Goal: Find specific page/section: Find specific page/section

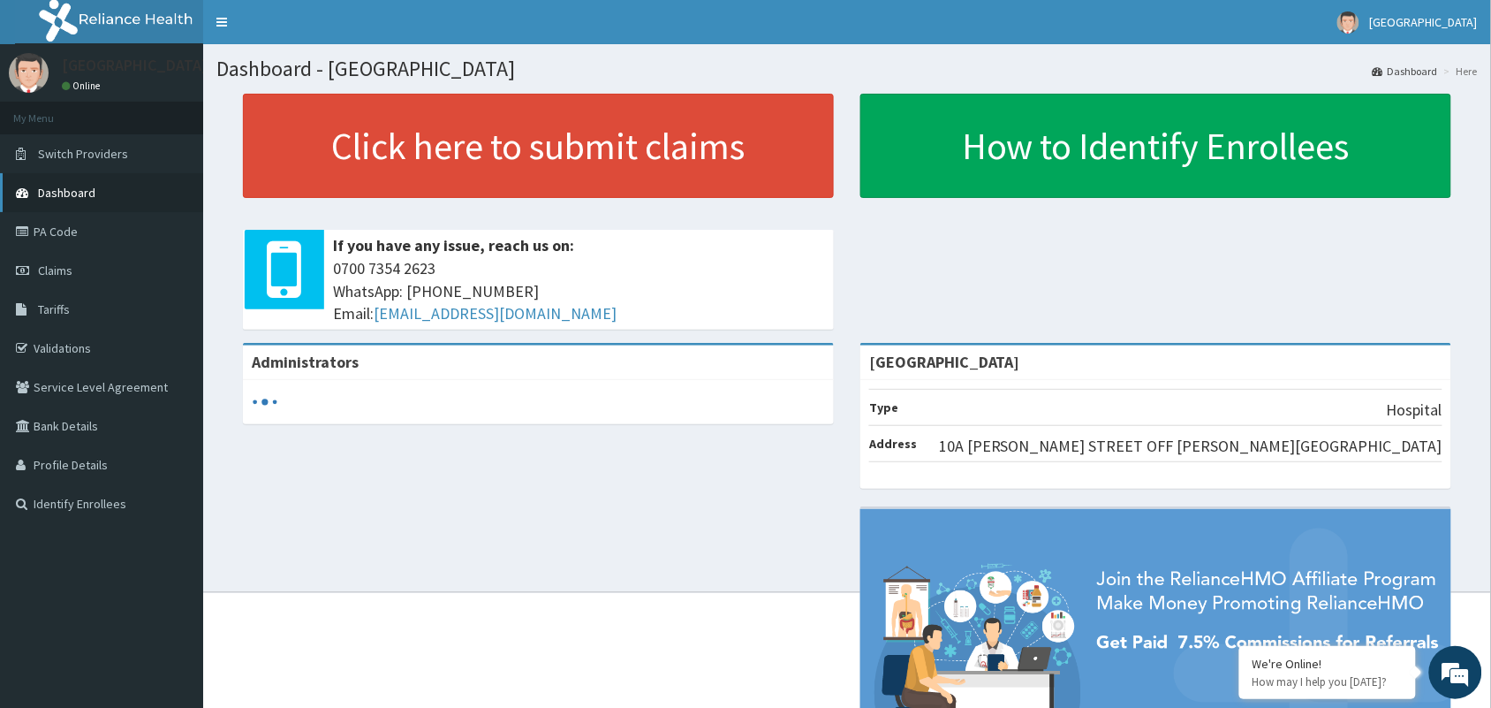
click at [94, 193] on link "Dashboard" at bounding box center [101, 192] width 203 height 39
click at [90, 338] on link "Validations" at bounding box center [101, 348] width 203 height 39
